Goal: Transaction & Acquisition: Purchase product/service

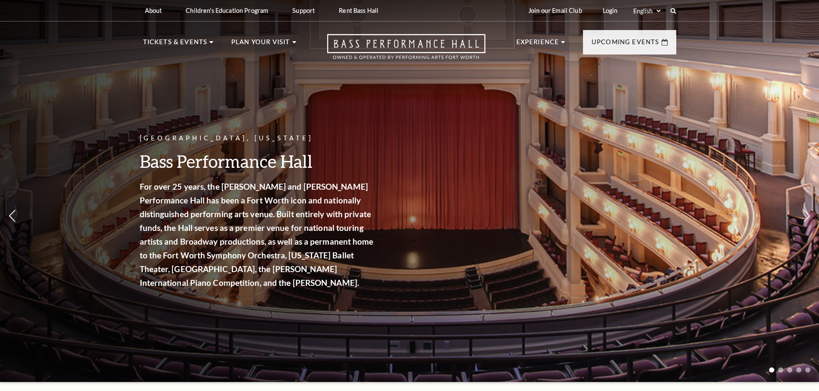
click at [132, 362] on div "Fort Worth, Texas Bass Performance Hall For over 25 years, the Nancy Lee and Pe…" at bounding box center [409, 189] width 819 height 388
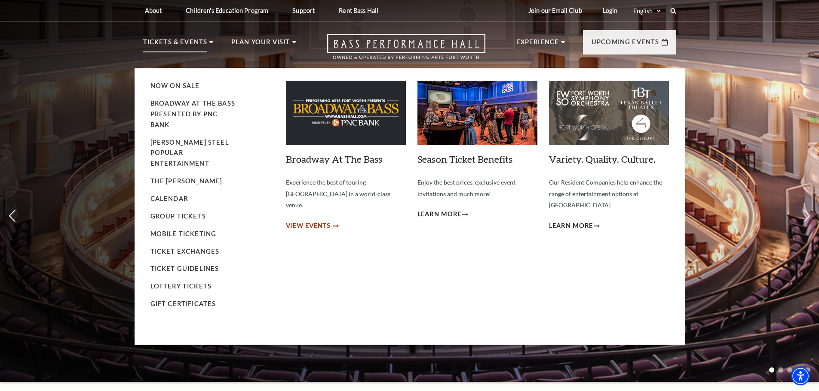
click at [317, 221] on span "View Events" at bounding box center [308, 226] width 45 height 11
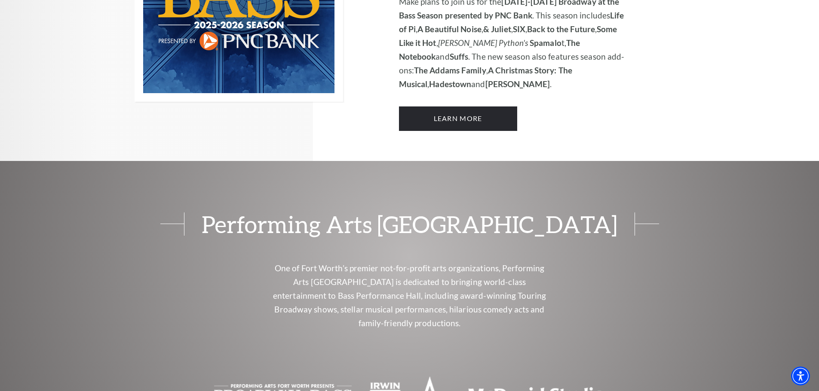
scroll to position [473, 0]
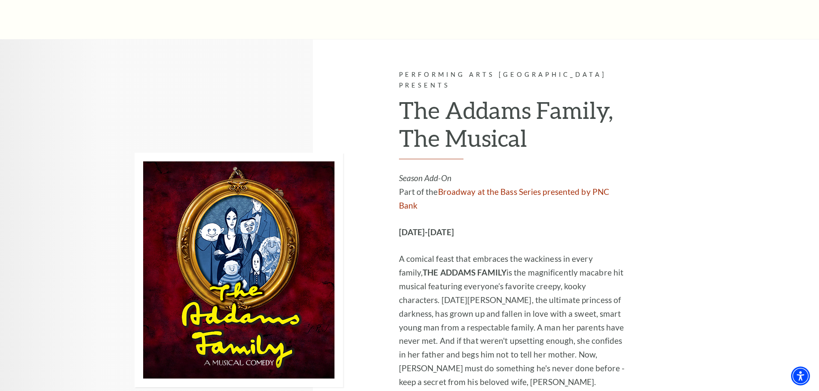
scroll to position [1633, 0]
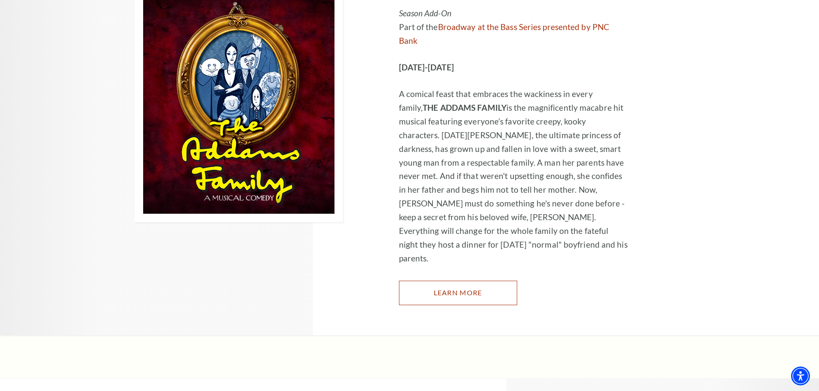
click at [429, 281] on link "Learn More" at bounding box center [458, 293] width 118 height 24
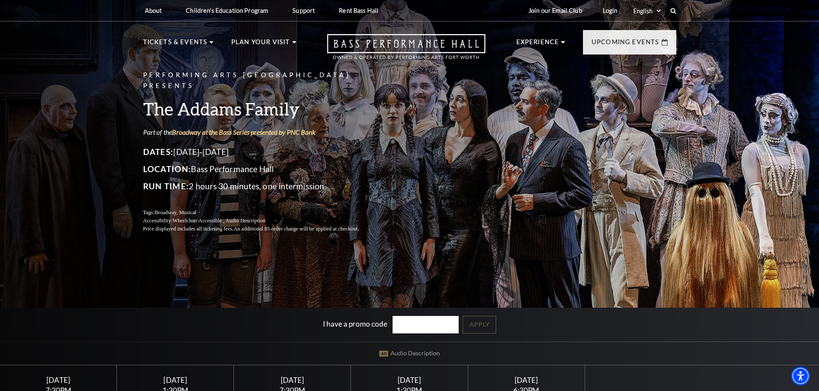
scroll to position [129, 0]
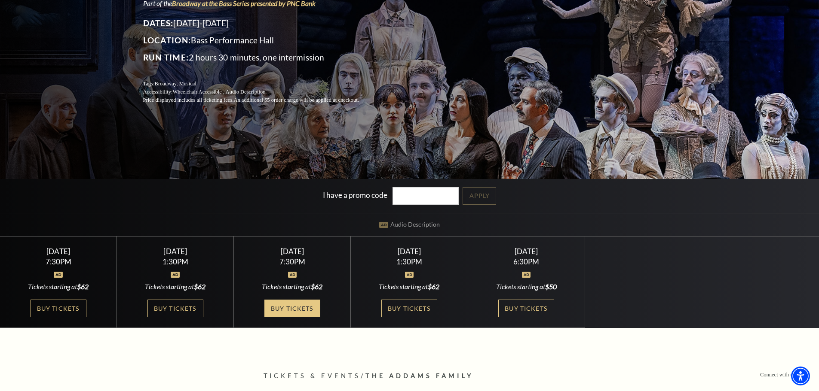
click at [291, 308] on link "Buy Tickets" at bounding box center [292, 309] width 56 height 18
click at [298, 306] on link "Buy Tickets" at bounding box center [292, 309] width 56 height 18
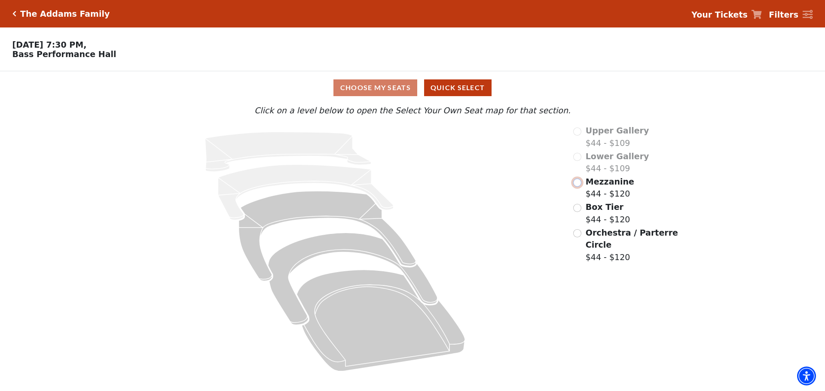
click at [579, 187] on input "Mezzanine$44 - $120\a" at bounding box center [577, 183] width 8 height 8
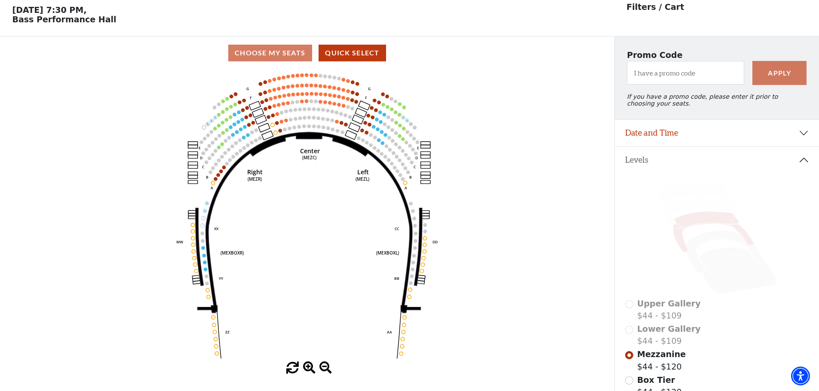
scroll to position [40, 0]
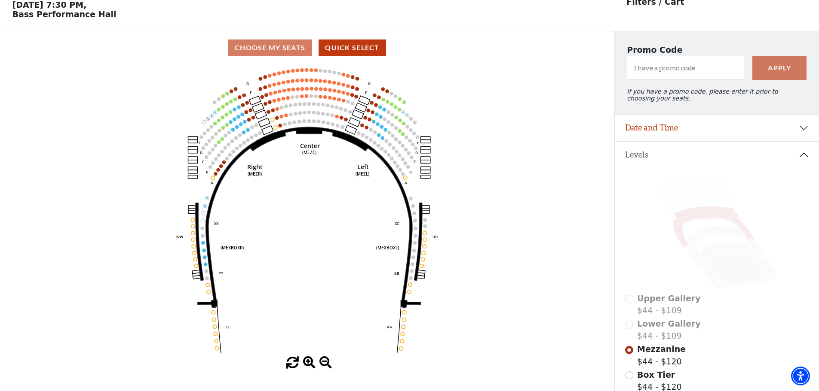
click at [638, 329] on span "Lower Gallery" at bounding box center [669, 323] width 64 height 9
click at [630, 333] on div "Lower Gallery $44 - $109" at bounding box center [717, 330] width 184 height 24
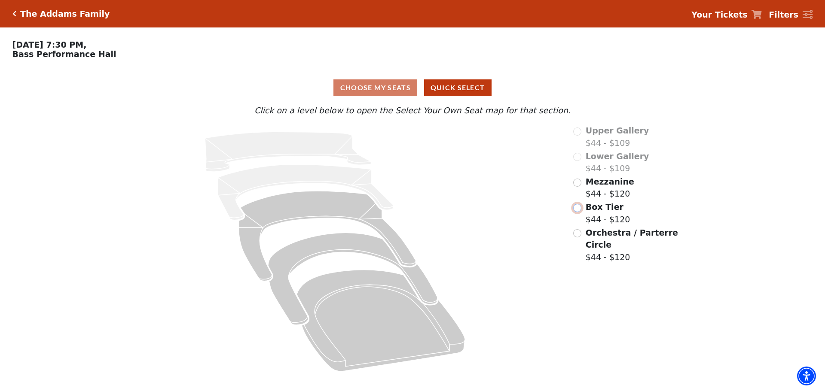
click at [578, 211] on input "Box Tier$44 - $120\a" at bounding box center [577, 208] width 8 height 8
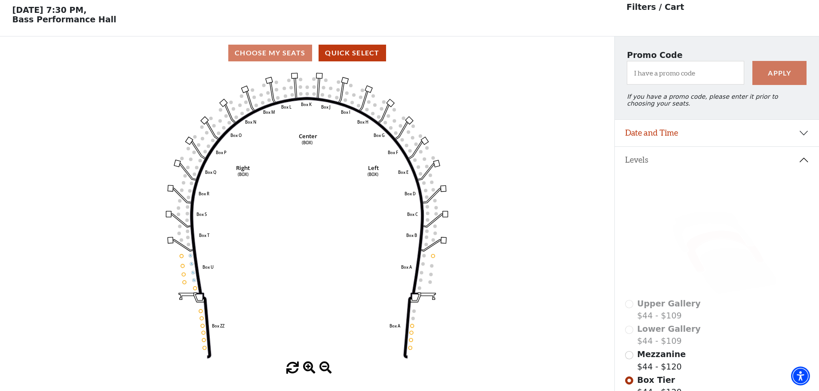
scroll to position [40, 0]
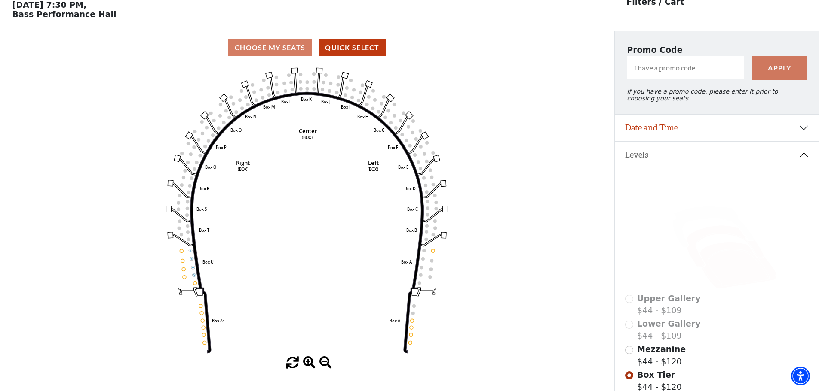
click at [718, 260] on icon at bounding box center [737, 266] width 77 height 46
